Goal: Task Accomplishment & Management: Complete application form

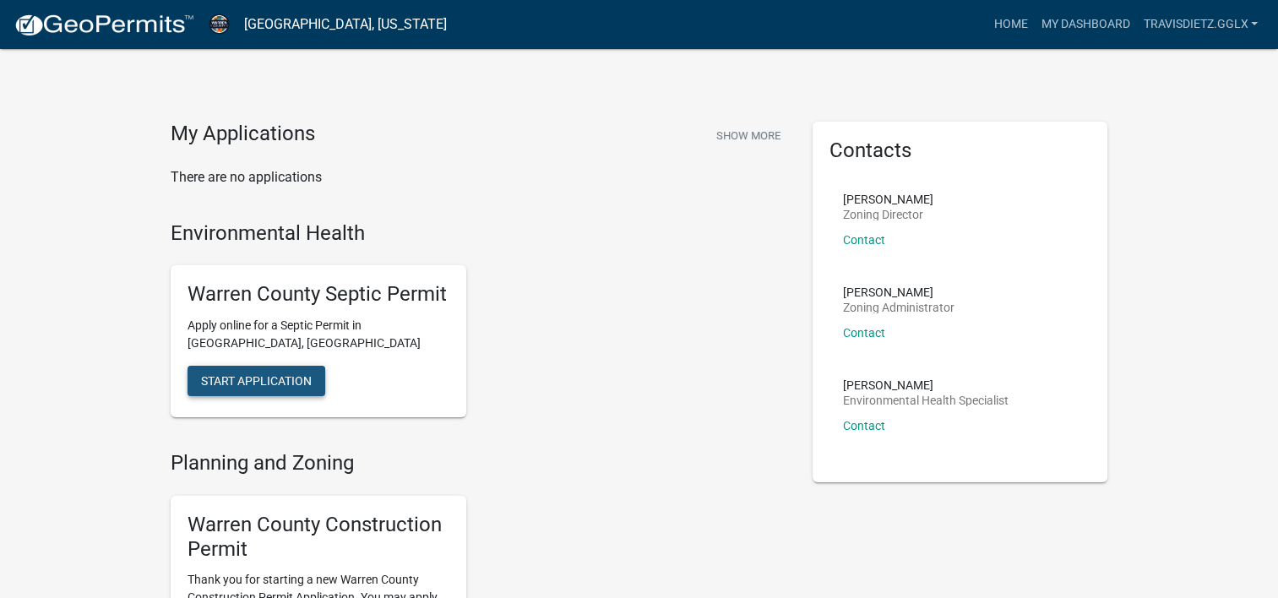
click at [253, 378] on span "Start Application" at bounding box center [256, 381] width 111 height 14
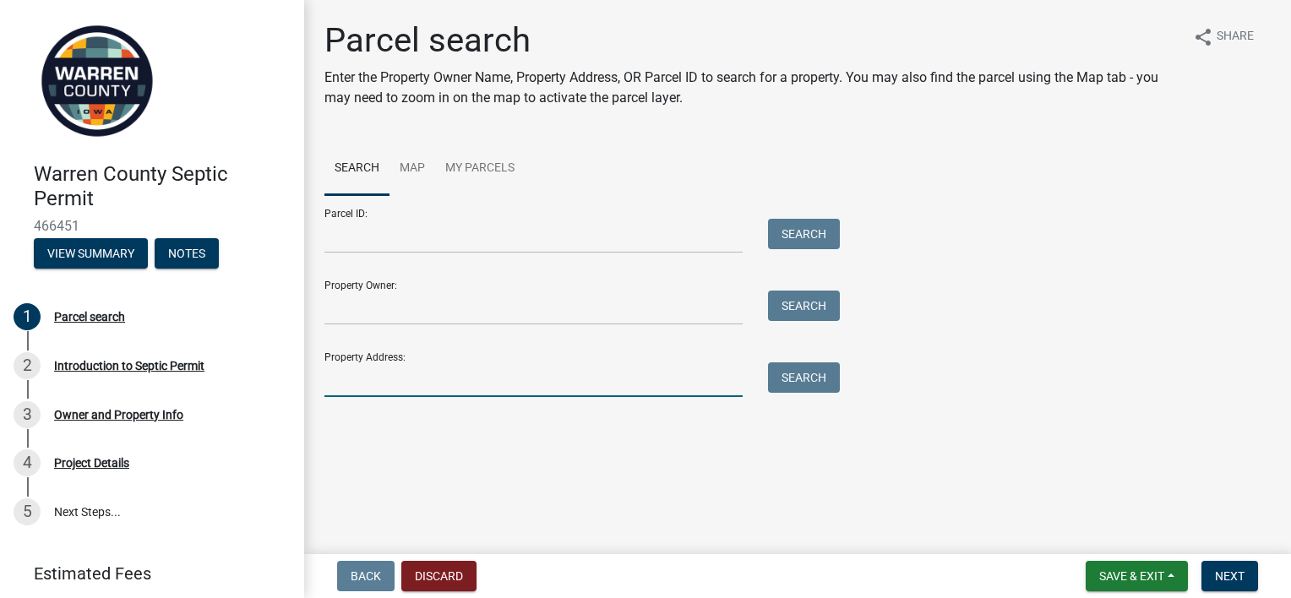
click at [366, 381] on input "Property Address:" at bounding box center [533, 379] width 418 height 35
type input "16832 [PERSON_NAME]"
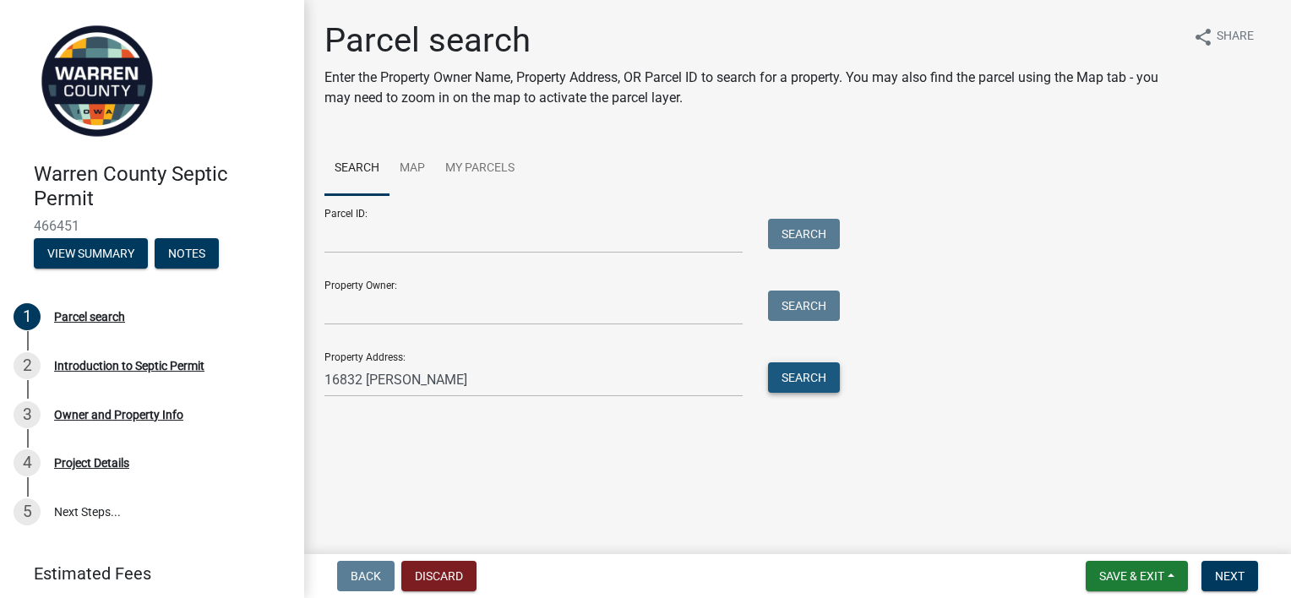
click at [787, 370] on button "Search" at bounding box center [804, 377] width 72 height 30
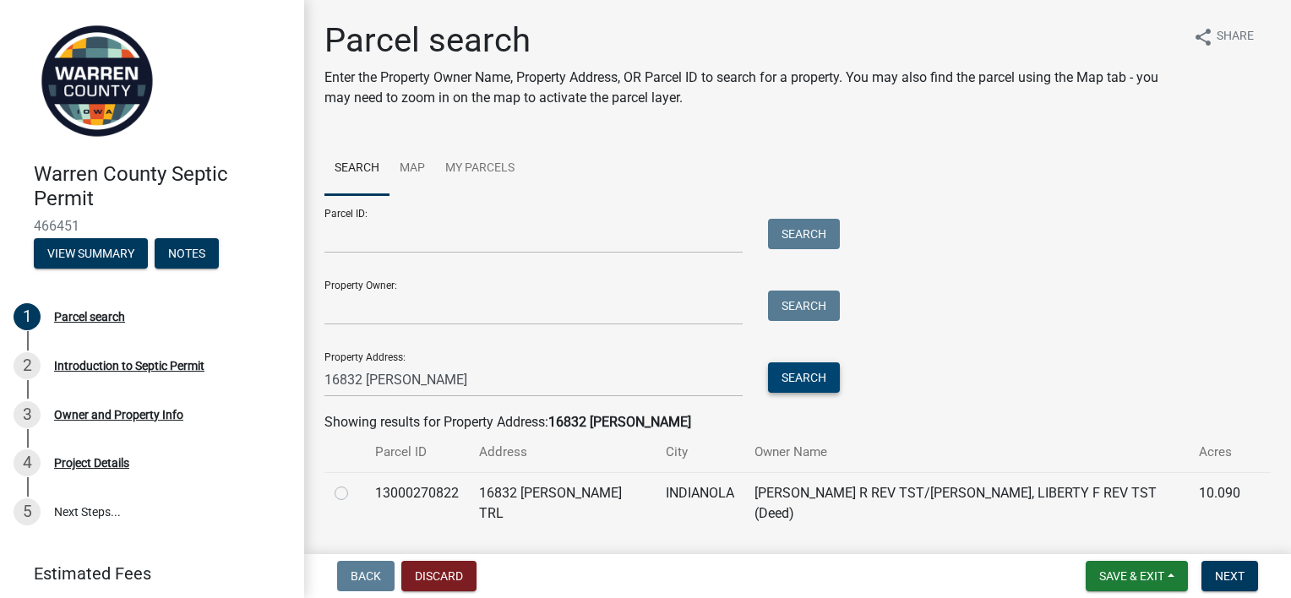
scroll to position [31, 0]
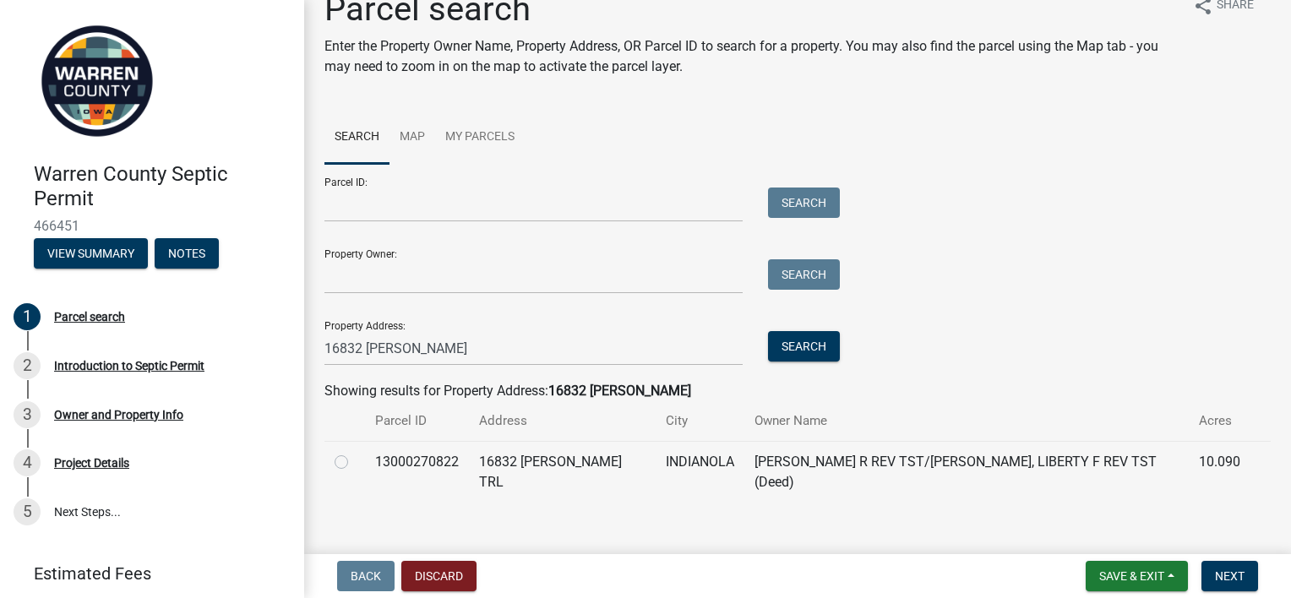
click at [355, 452] on label at bounding box center [355, 452] width 0 height 0
click at [355, 463] on input "radio" at bounding box center [360, 457] width 11 height 11
radio input "true"
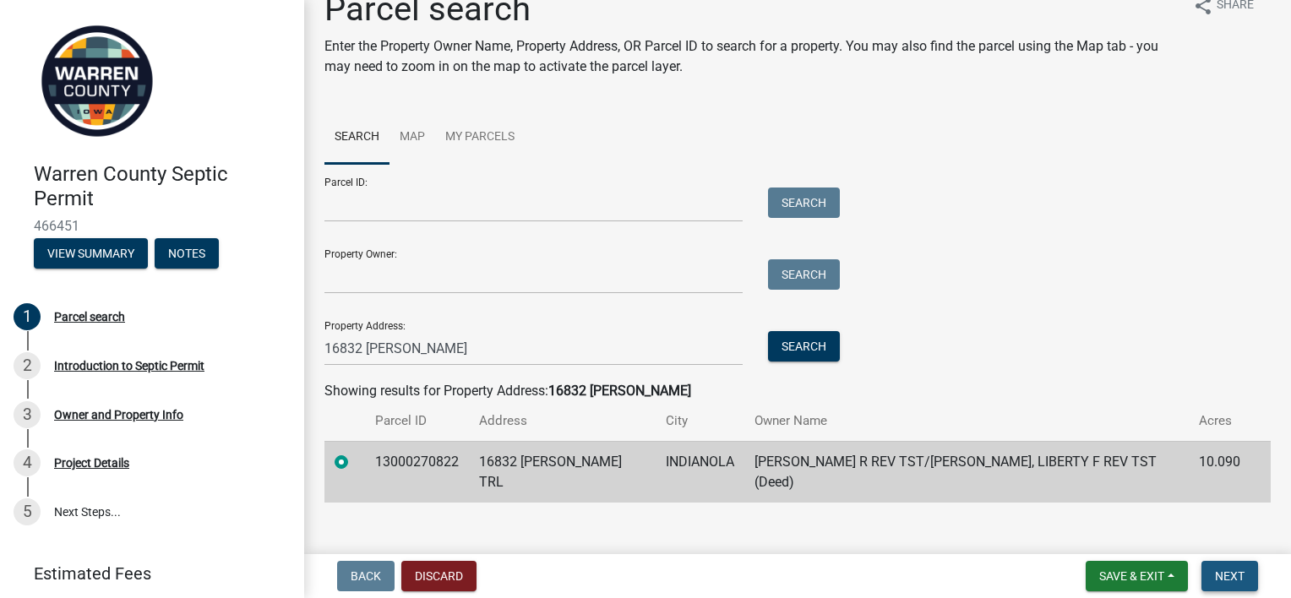
click at [1250, 576] on button "Next" at bounding box center [1229, 576] width 57 height 30
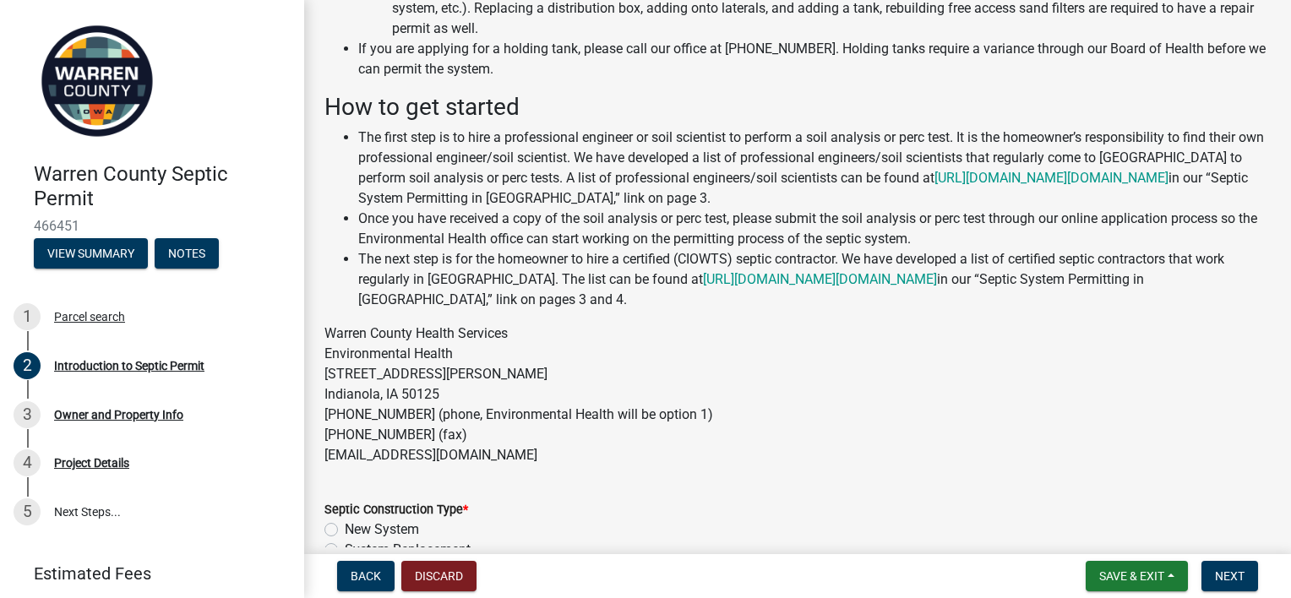
scroll to position [367, 0]
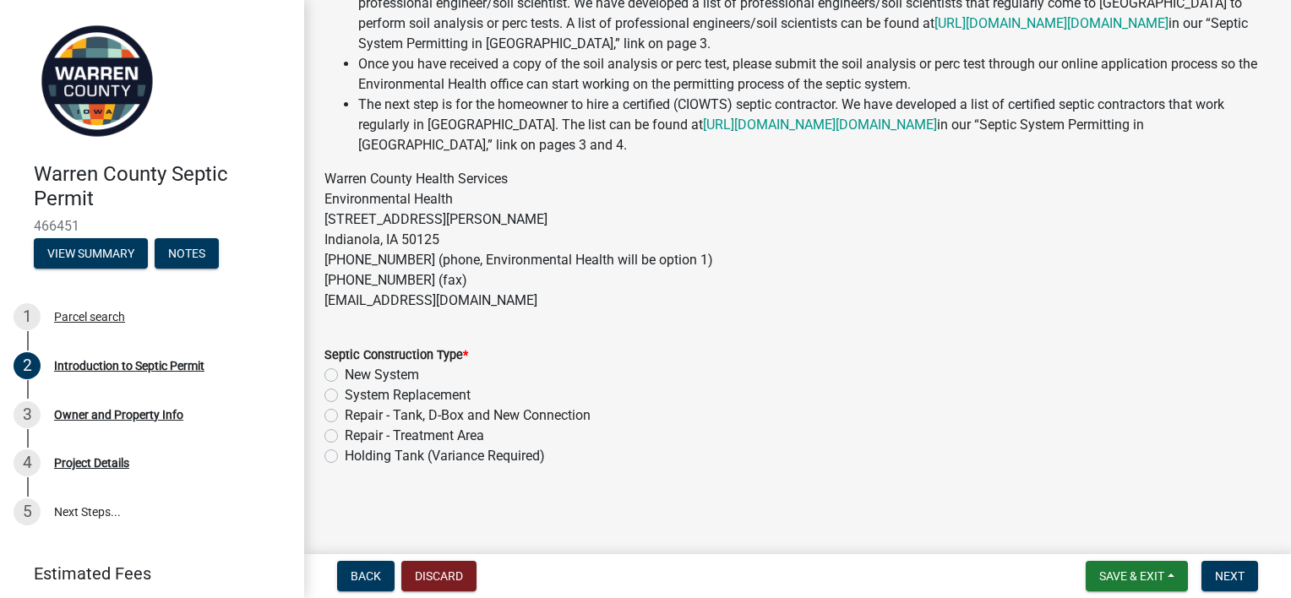
click at [375, 372] on label "New System" at bounding box center [382, 375] width 74 height 20
click at [356, 372] on input "New System" at bounding box center [350, 370] width 11 height 11
radio input "true"
click at [1232, 574] on span "Next" at bounding box center [1230, 576] width 30 height 14
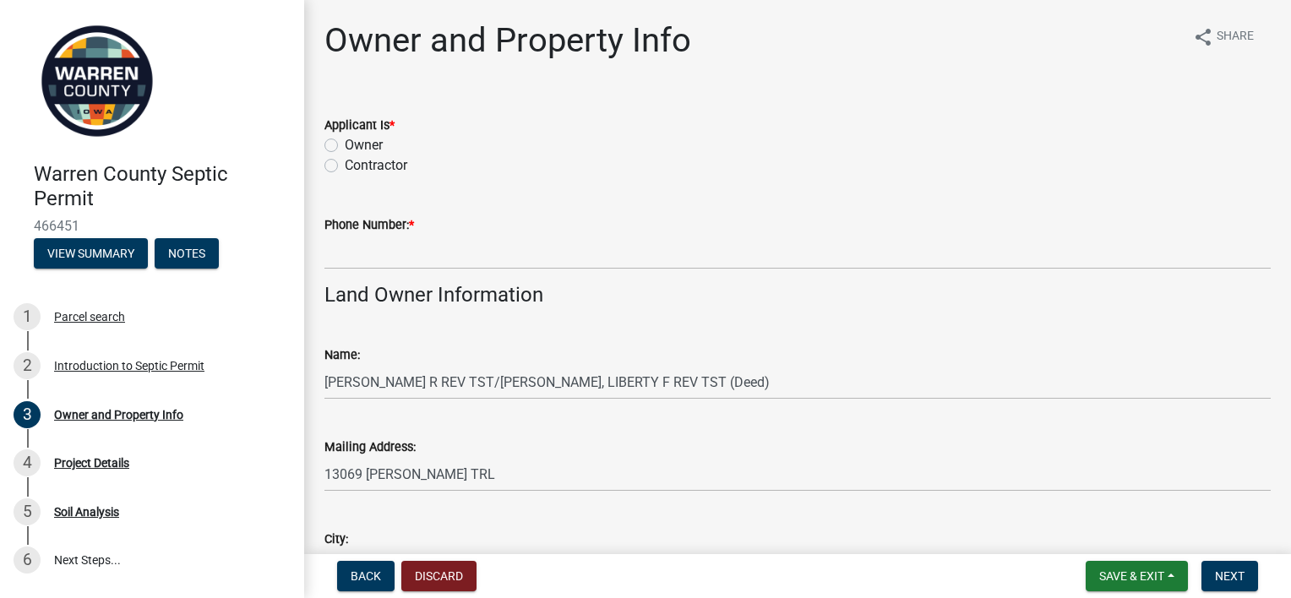
click at [345, 161] on label "Contractor" at bounding box center [376, 165] width 63 height 20
click at [345, 161] on input "Contractor" at bounding box center [350, 160] width 11 height 11
radio input "true"
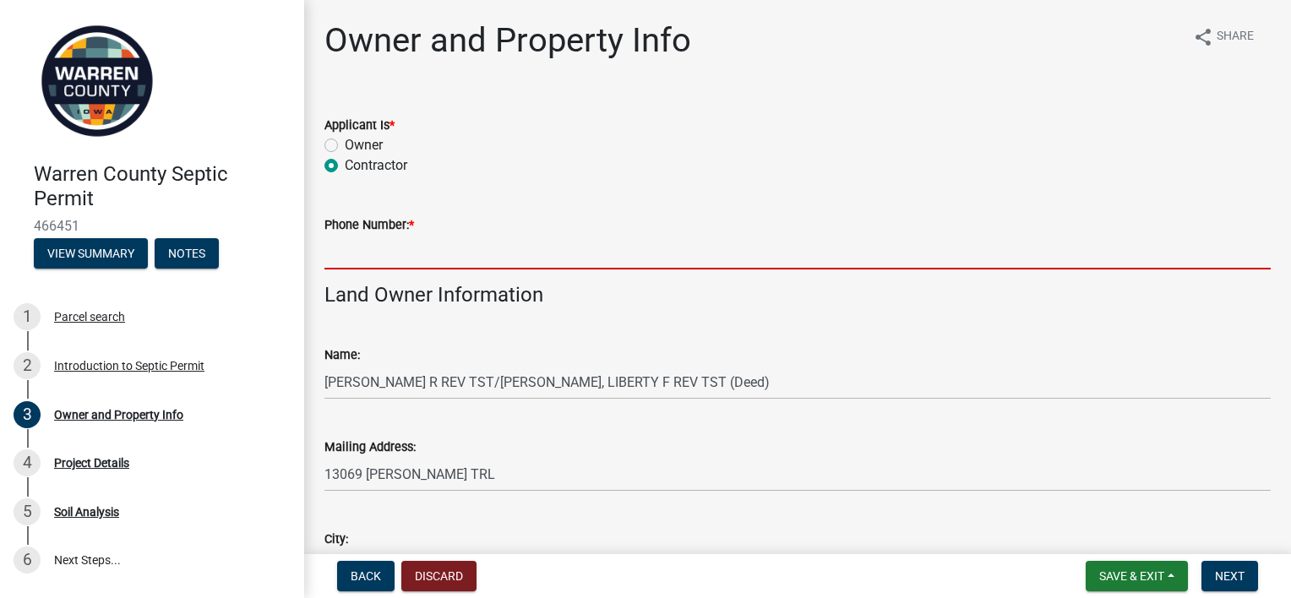
click at [356, 258] on input "Phone Number: *" at bounding box center [797, 252] width 946 height 35
type input "5159792603"
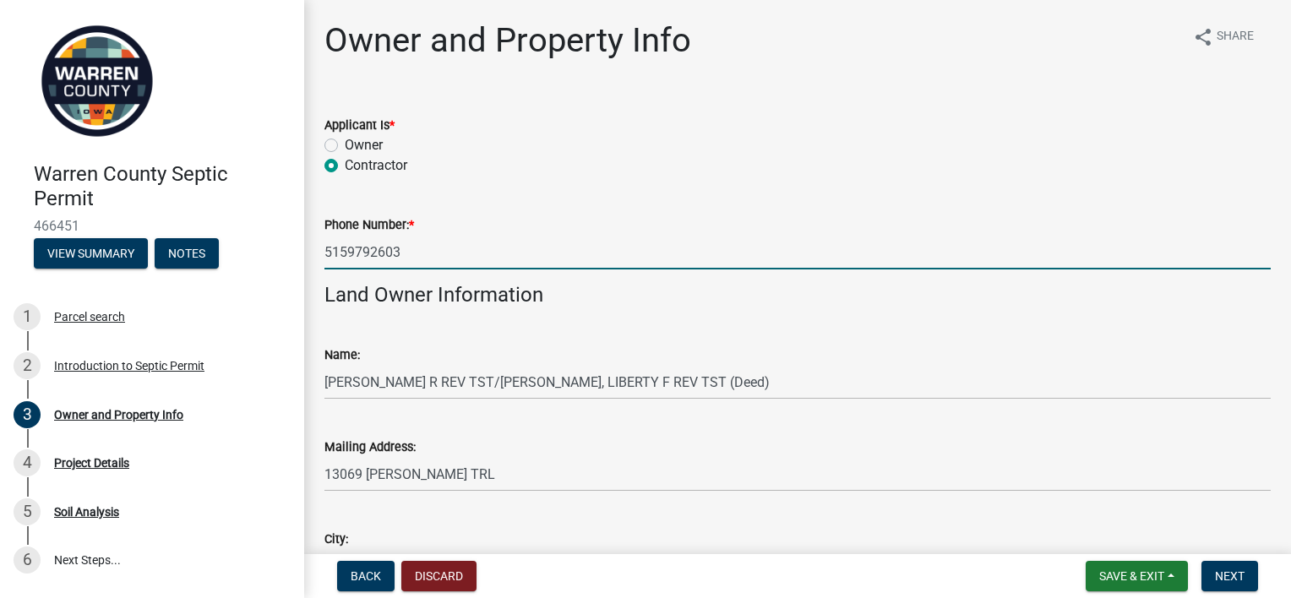
type input "[PERSON_NAME][EMAIL_ADDRESS][PERSON_NAME][DOMAIN_NAME]"
type input "5152055940"
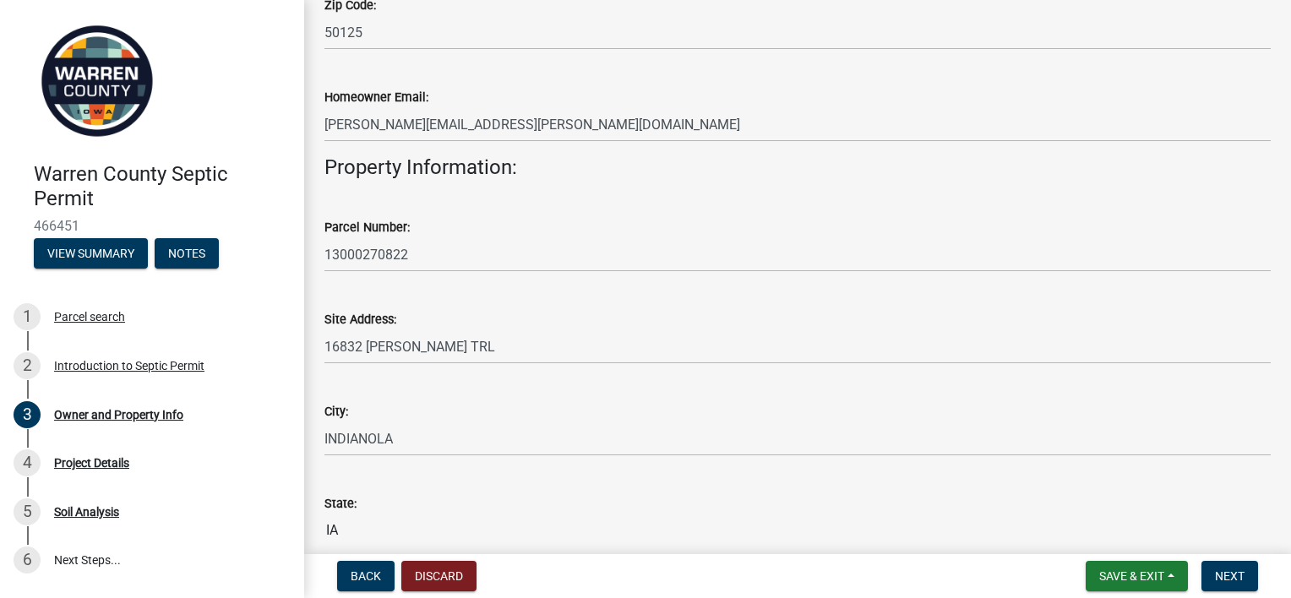
scroll to position [730, 0]
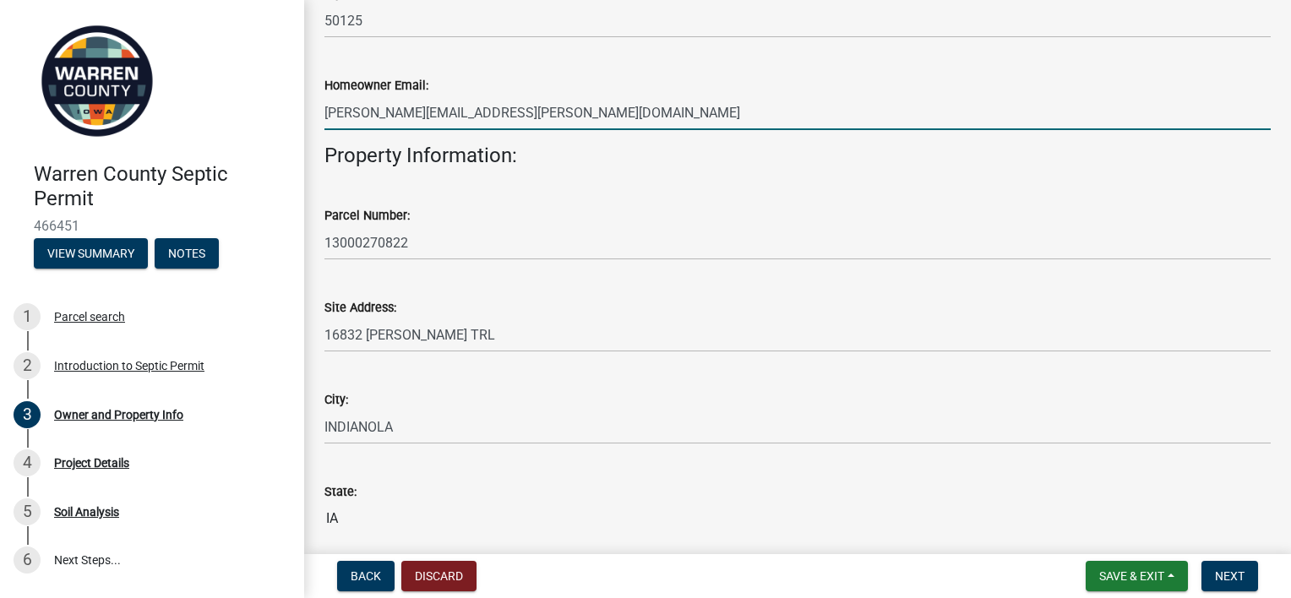
click at [522, 122] on input "[PERSON_NAME][EMAIL_ADDRESS][PERSON_NAME][DOMAIN_NAME]" at bounding box center [797, 112] width 946 height 35
drag, startPoint x: 522, startPoint y: 122, endPoint x: 287, endPoint y: 114, distance: 235.0
click at [287, 114] on div "Warren County Septic Permit 466451 View Summary Notes 1 Parcel search 2 Introdu…" at bounding box center [645, 299] width 1291 height 598
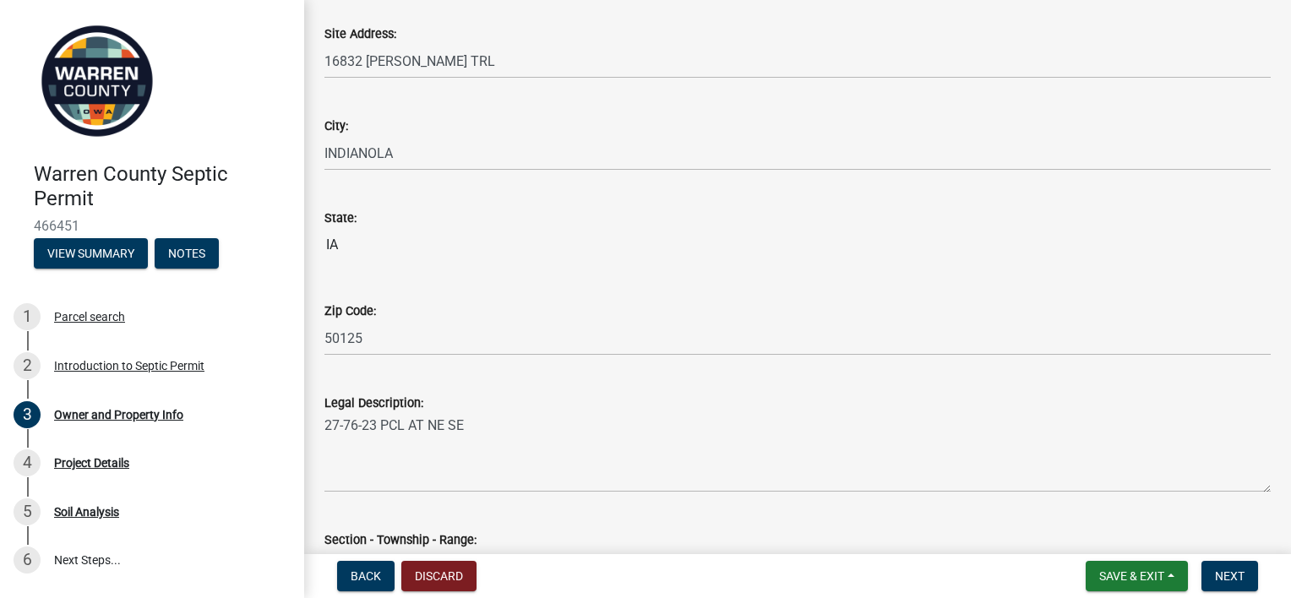
scroll to position [1119, 0]
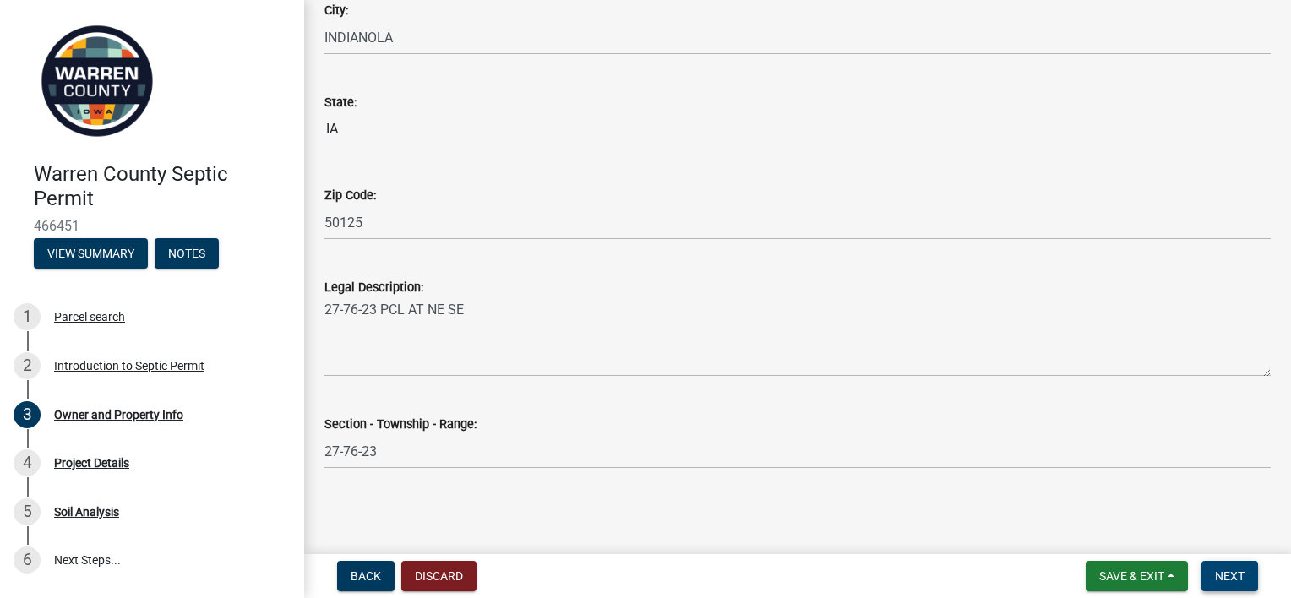
type input "[PERSON_NAME][EMAIL_ADDRESS][DOMAIN_NAME]"
click at [1220, 581] on span "Next" at bounding box center [1230, 576] width 30 height 14
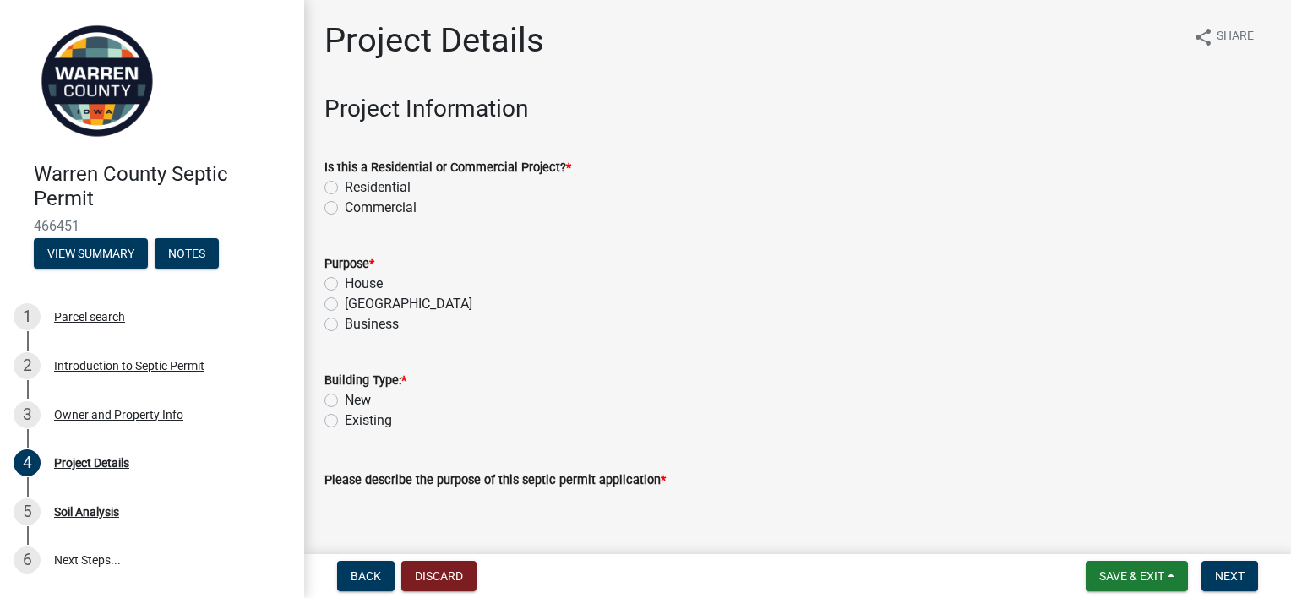
click at [363, 186] on label "Residential" at bounding box center [378, 187] width 66 height 20
click at [356, 186] on input "Residential" at bounding box center [350, 182] width 11 height 11
radio input "true"
click at [364, 287] on label "House" at bounding box center [364, 284] width 38 height 20
click at [356, 285] on input "House" at bounding box center [350, 279] width 11 height 11
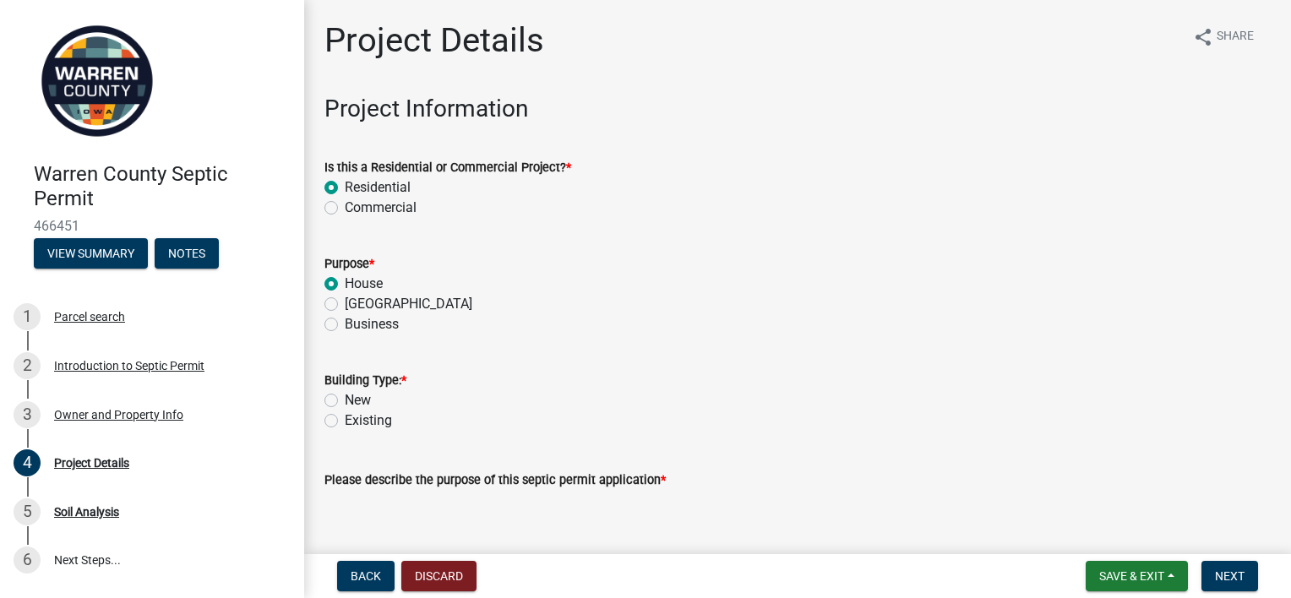
radio input "true"
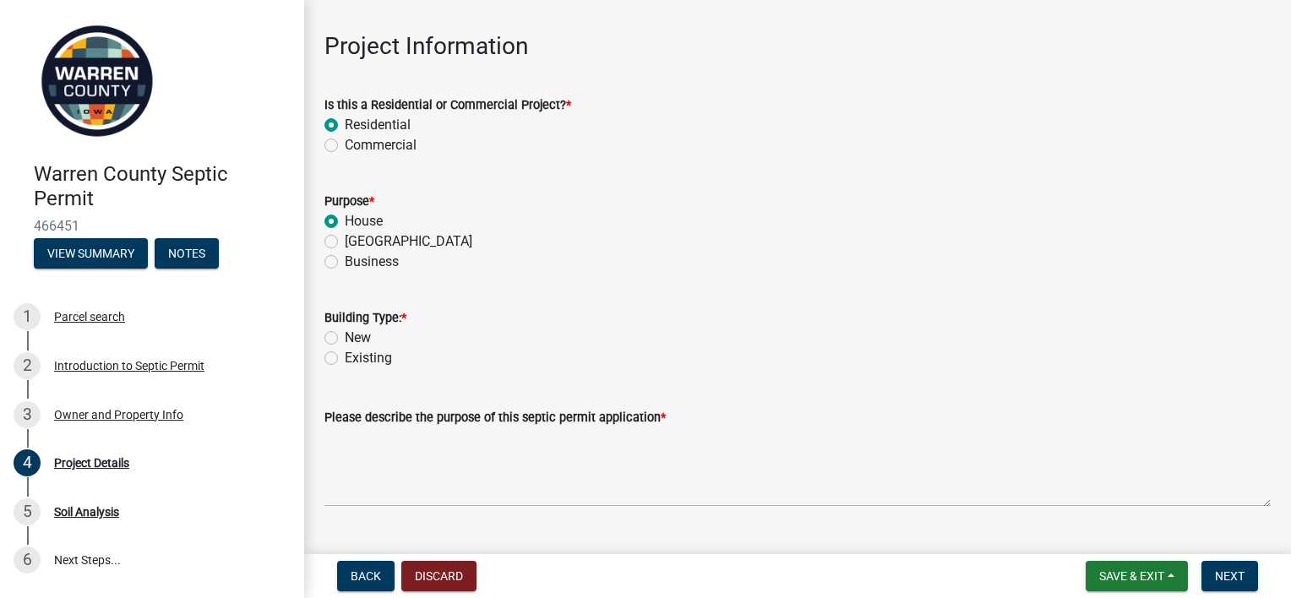
click at [361, 331] on label "New" at bounding box center [358, 338] width 26 height 20
click at [356, 331] on input "New" at bounding box center [350, 333] width 11 height 11
radio input "true"
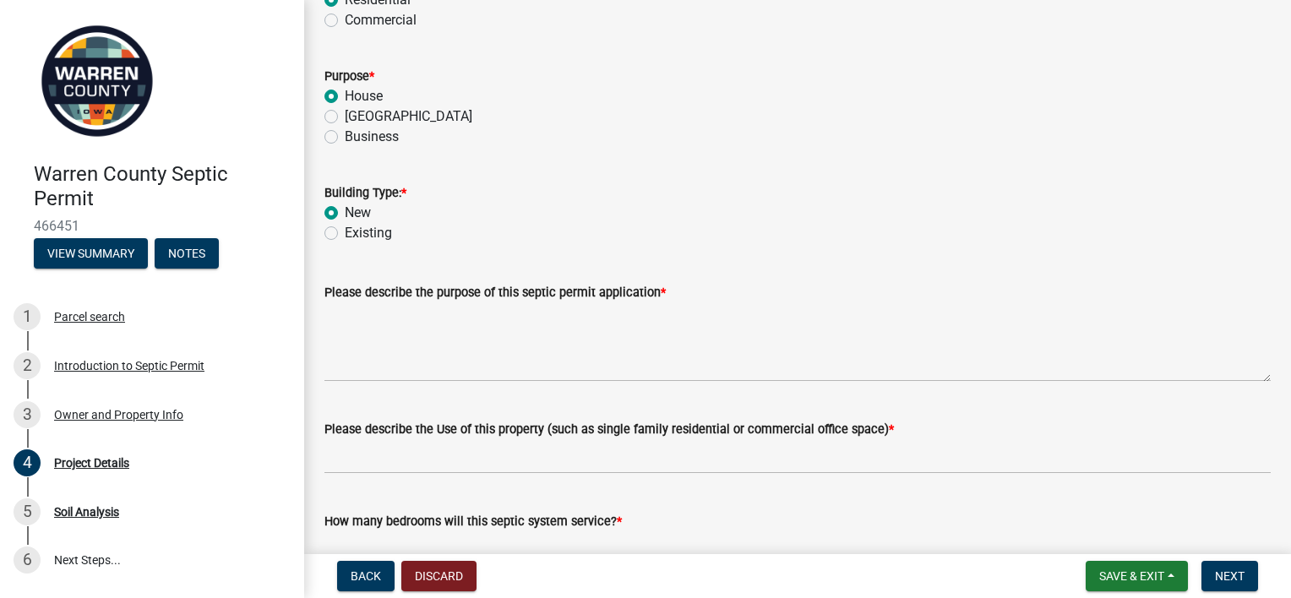
scroll to position [225, 0]
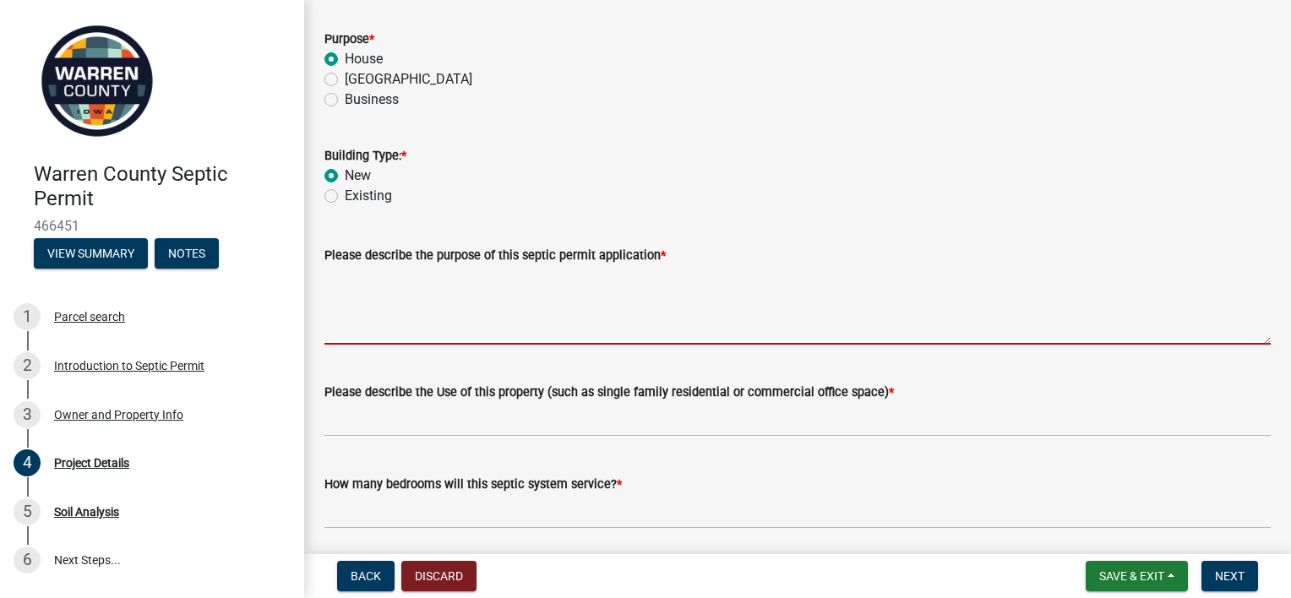
click at [385, 337] on textarea "Please describe the purpose of this septic permit application *" at bounding box center [797, 304] width 946 height 79
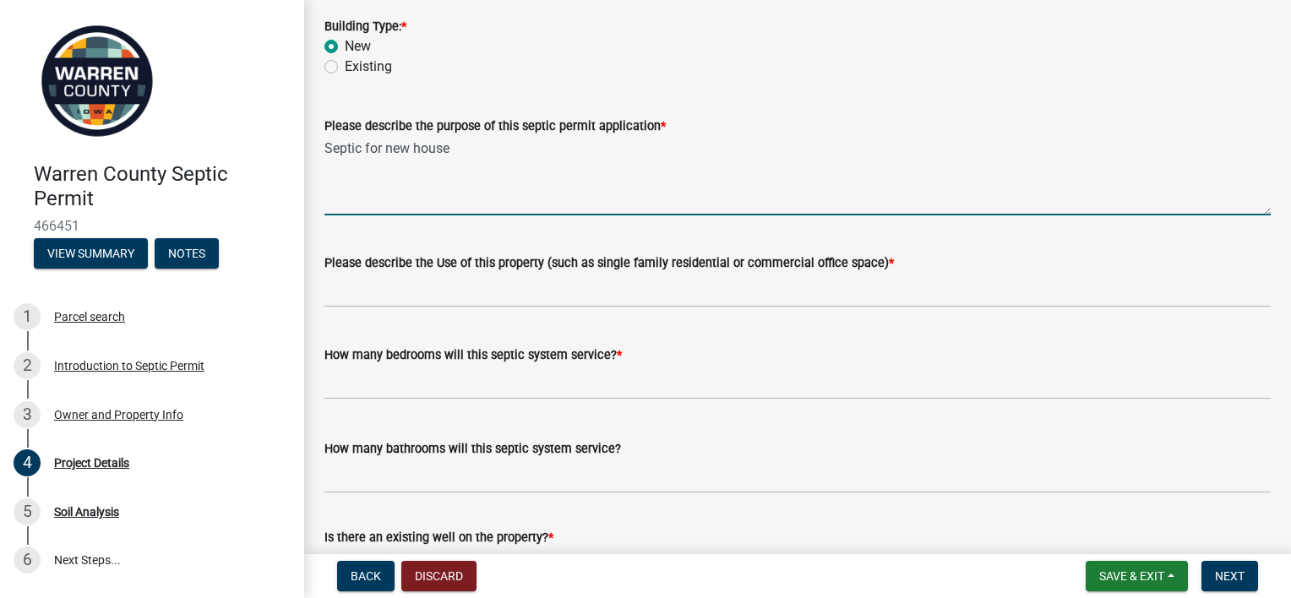
scroll to position [355, 0]
type textarea "Septic for new house"
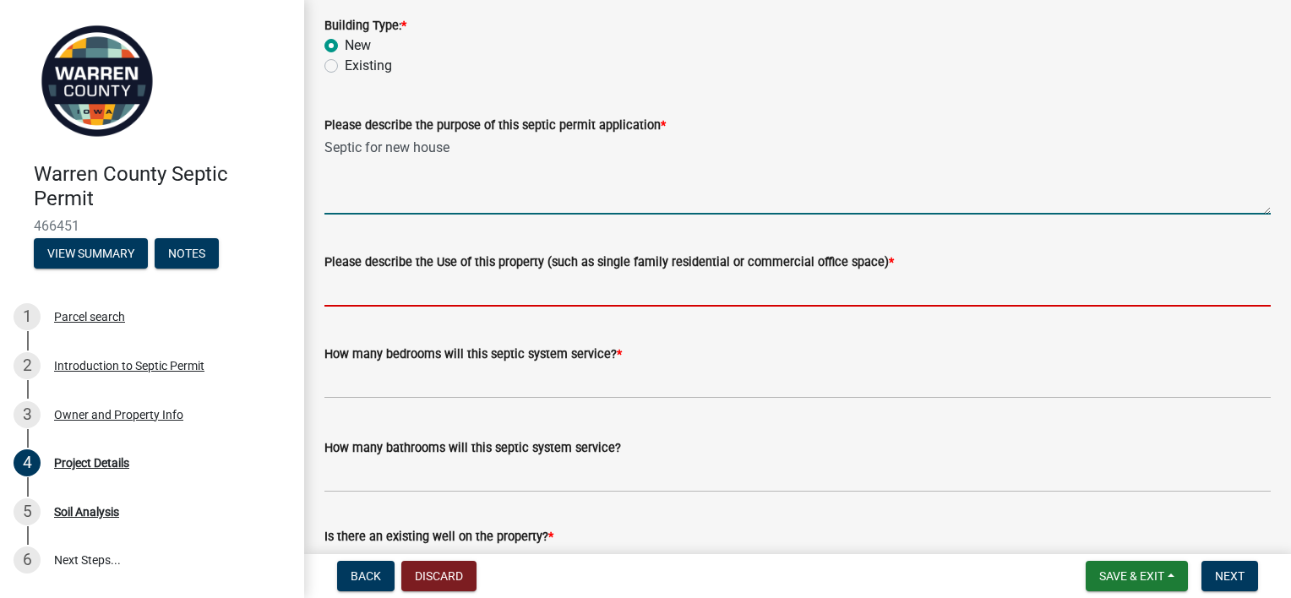
click at [371, 293] on input "Please describe the Use of this property (such as single family residential or …" at bounding box center [797, 289] width 946 height 35
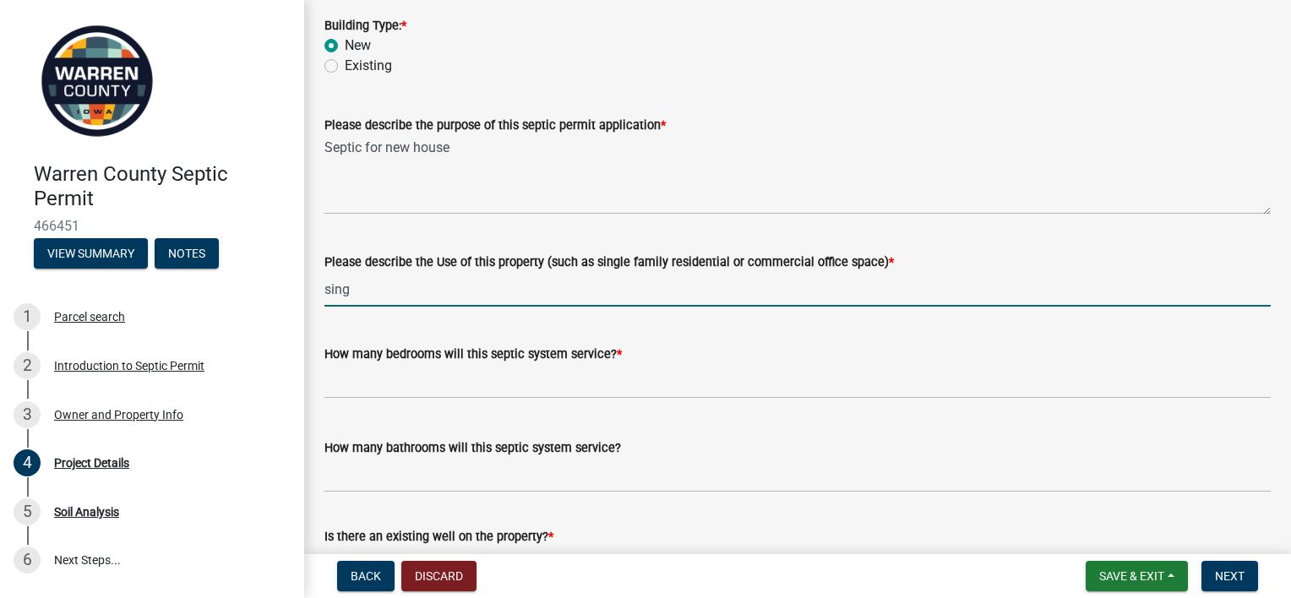
type input "Single family home"
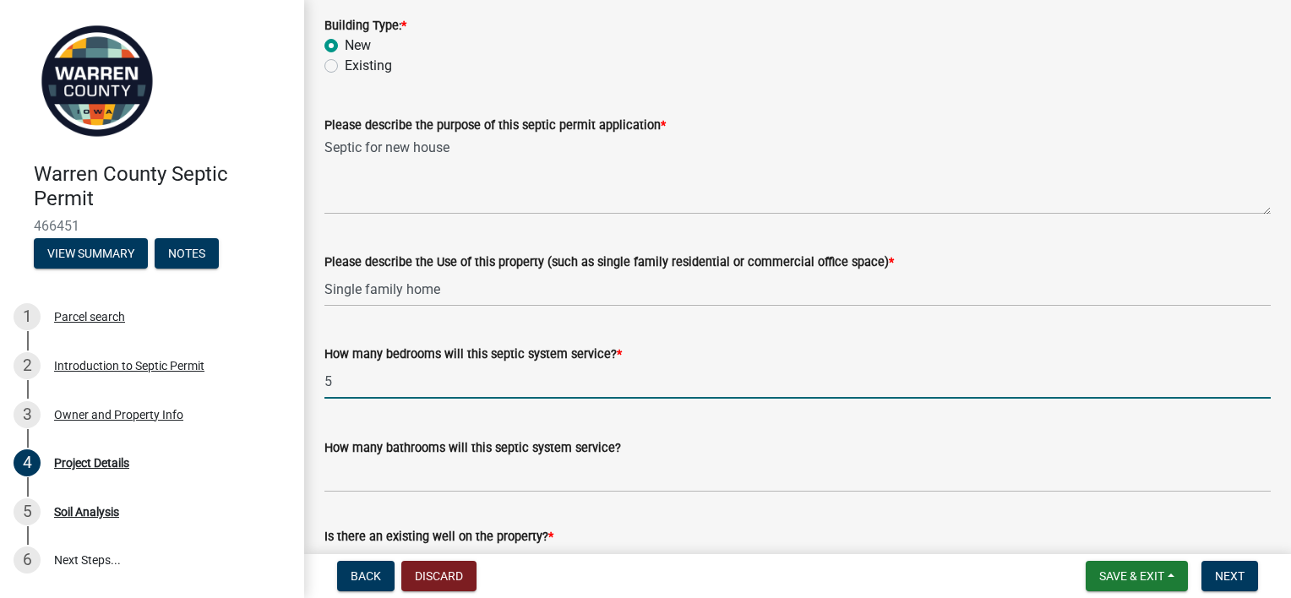
drag, startPoint x: 345, startPoint y: 389, endPoint x: 303, endPoint y: 378, distance: 42.6
click at [303, 378] on div "Warren County Septic Permit 466451 View Summary Notes 1 Parcel search 2 Introdu…" at bounding box center [645, 299] width 1291 height 598
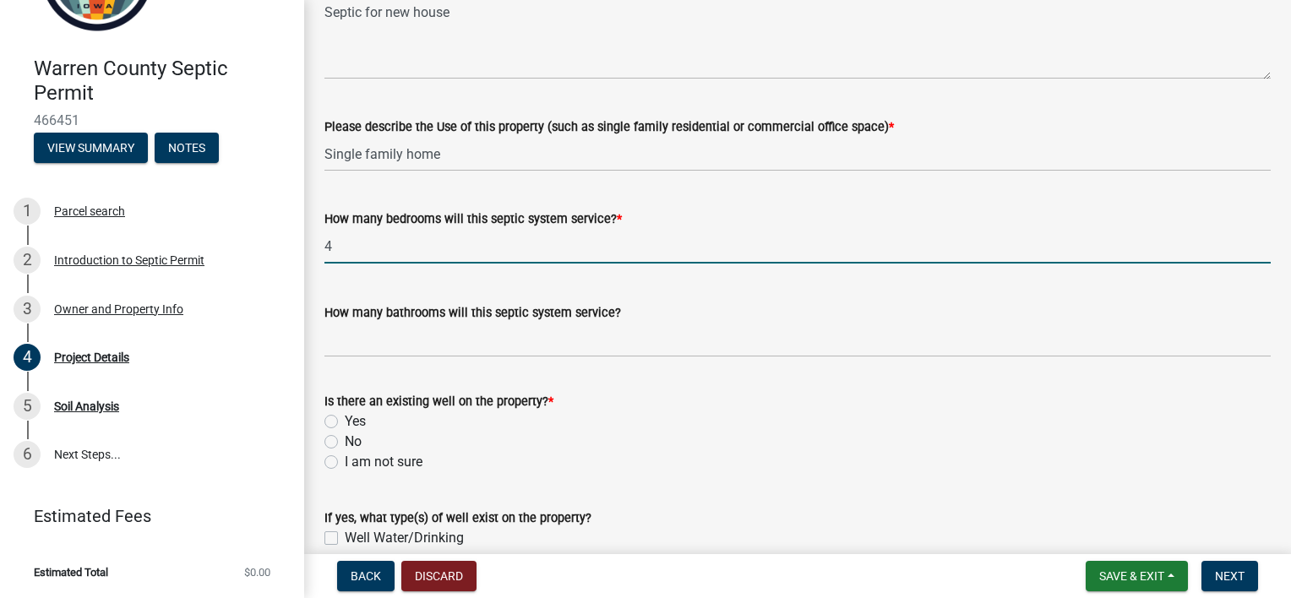
scroll to position [567, 0]
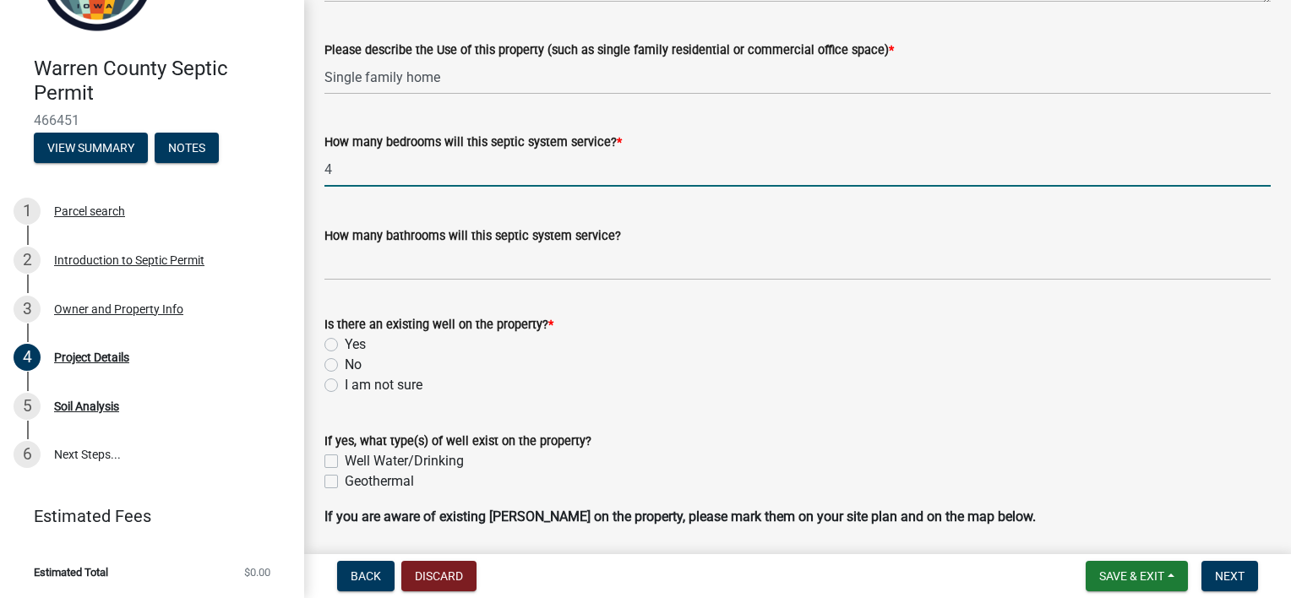
type input "4"
click at [345, 366] on label "No" at bounding box center [353, 365] width 17 height 20
click at [345, 366] on input "No" at bounding box center [350, 360] width 11 height 11
radio input "true"
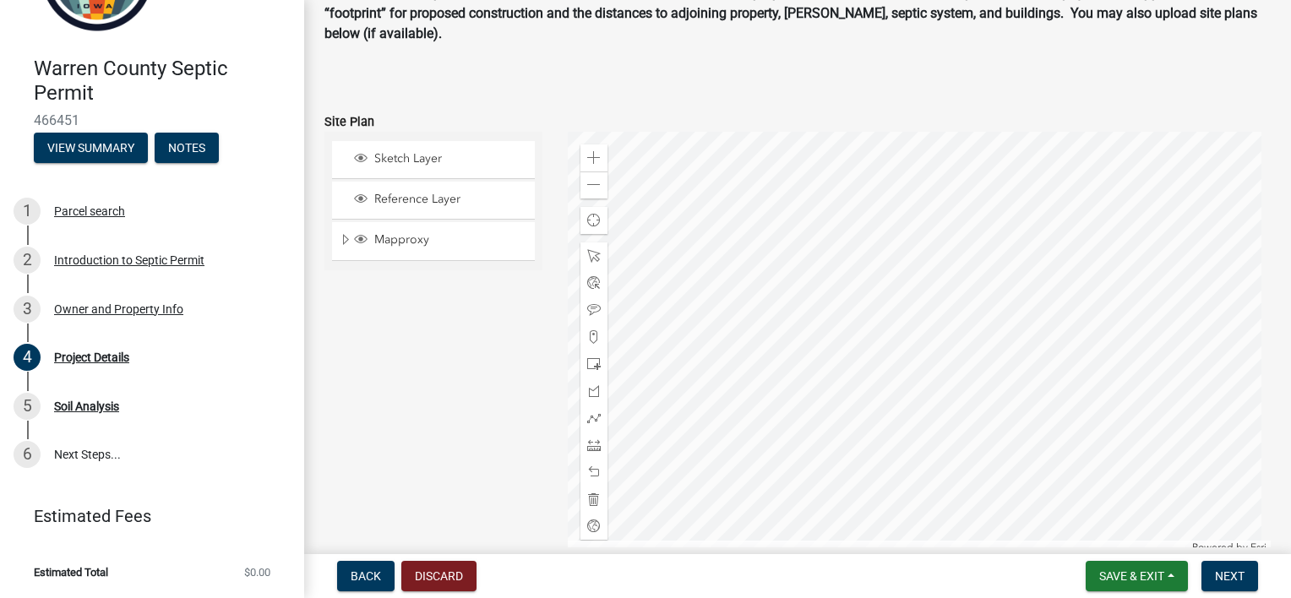
scroll to position [1335, 0]
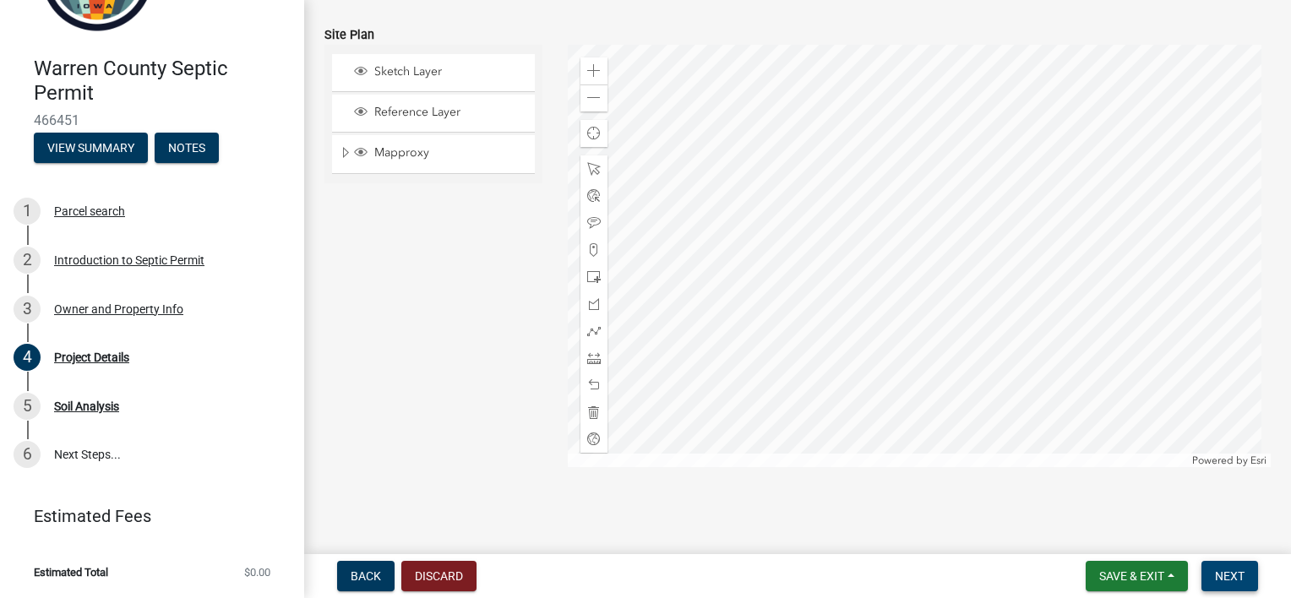
click at [1236, 576] on span "Next" at bounding box center [1230, 576] width 30 height 14
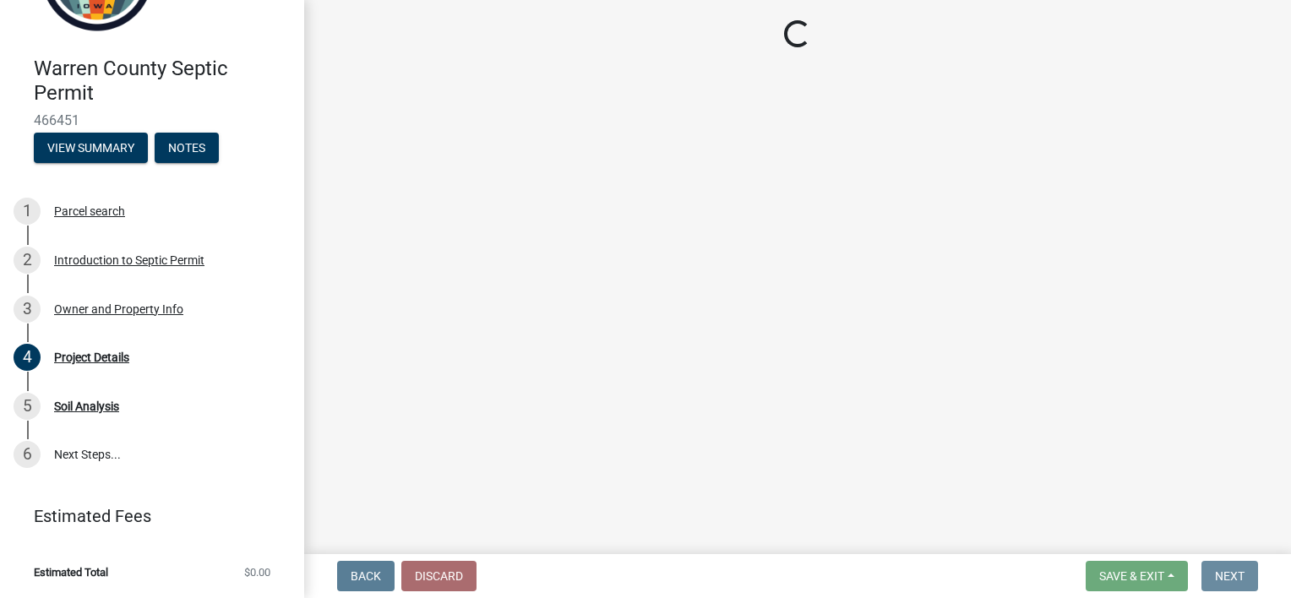
scroll to position [0, 0]
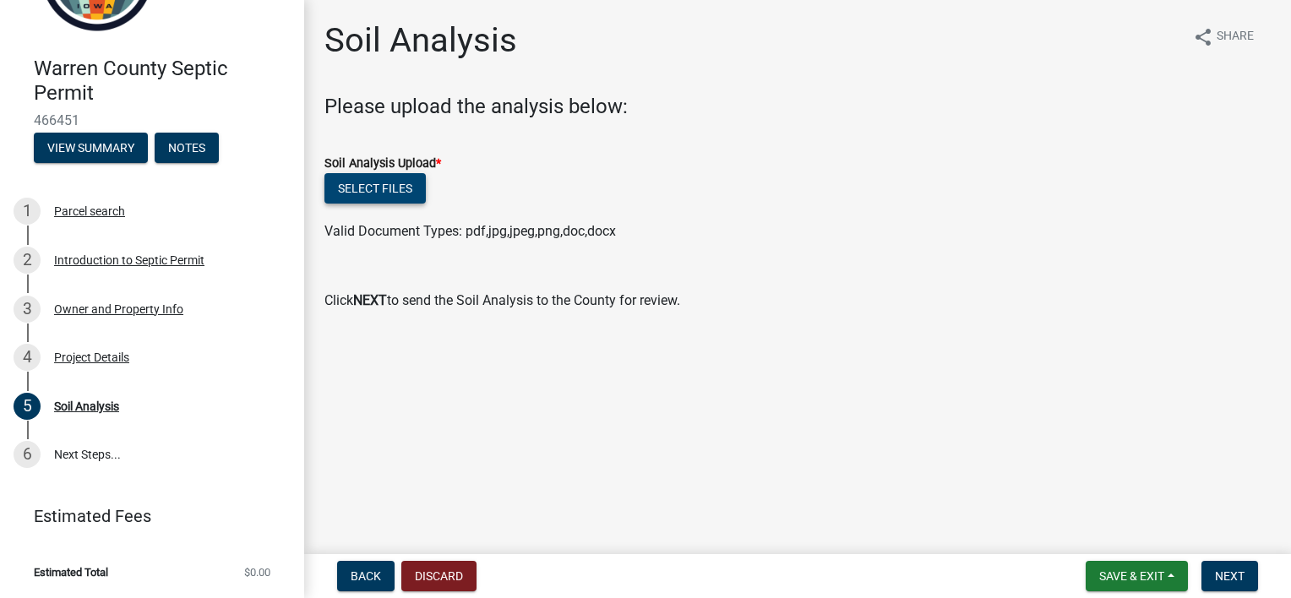
click at [395, 186] on button "Select files" at bounding box center [374, 188] width 101 height 30
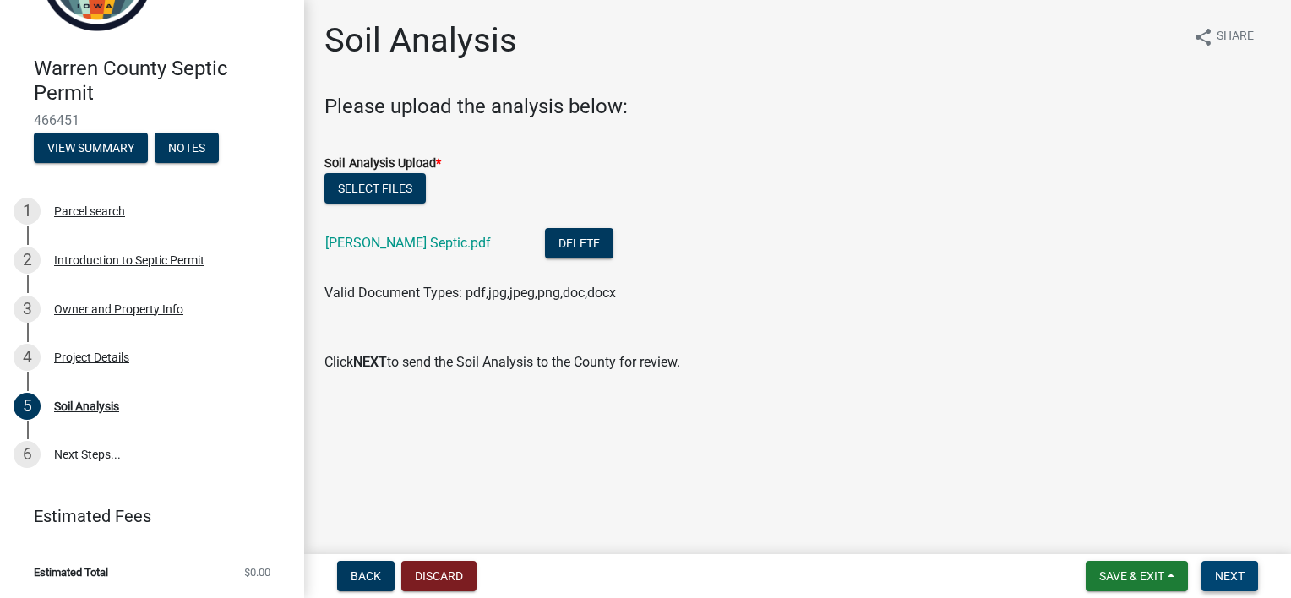
click at [1230, 578] on span "Next" at bounding box center [1230, 576] width 30 height 14
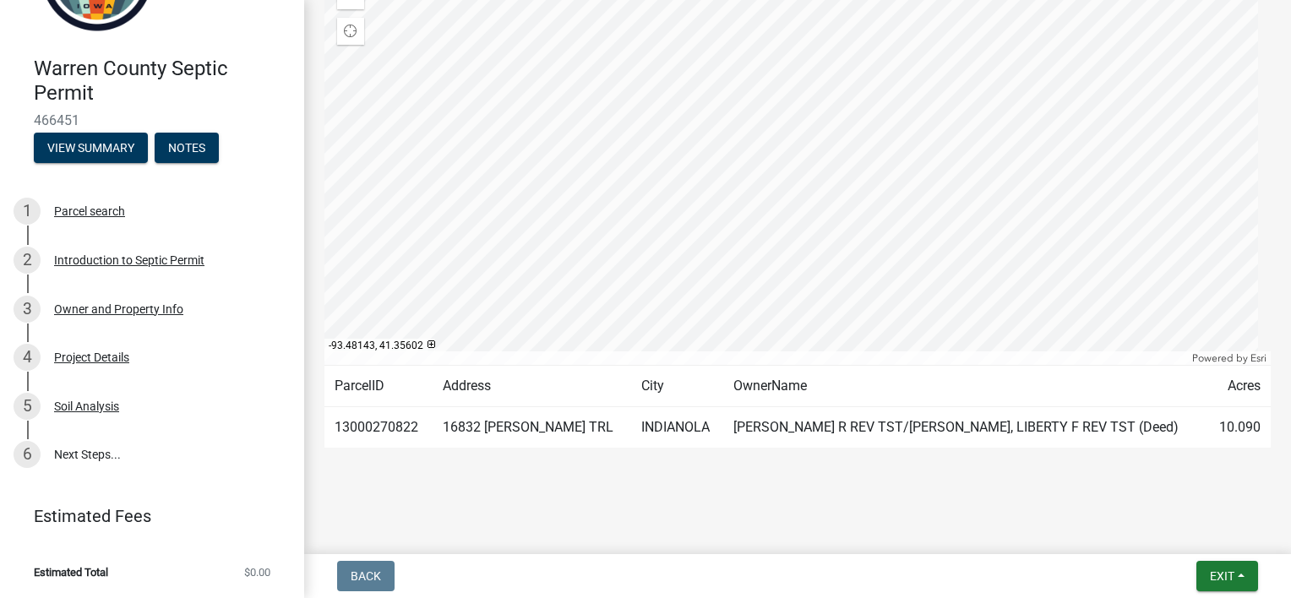
scroll to position [194, 0]
